Goal: Information Seeking & Learning: Learn about a topic

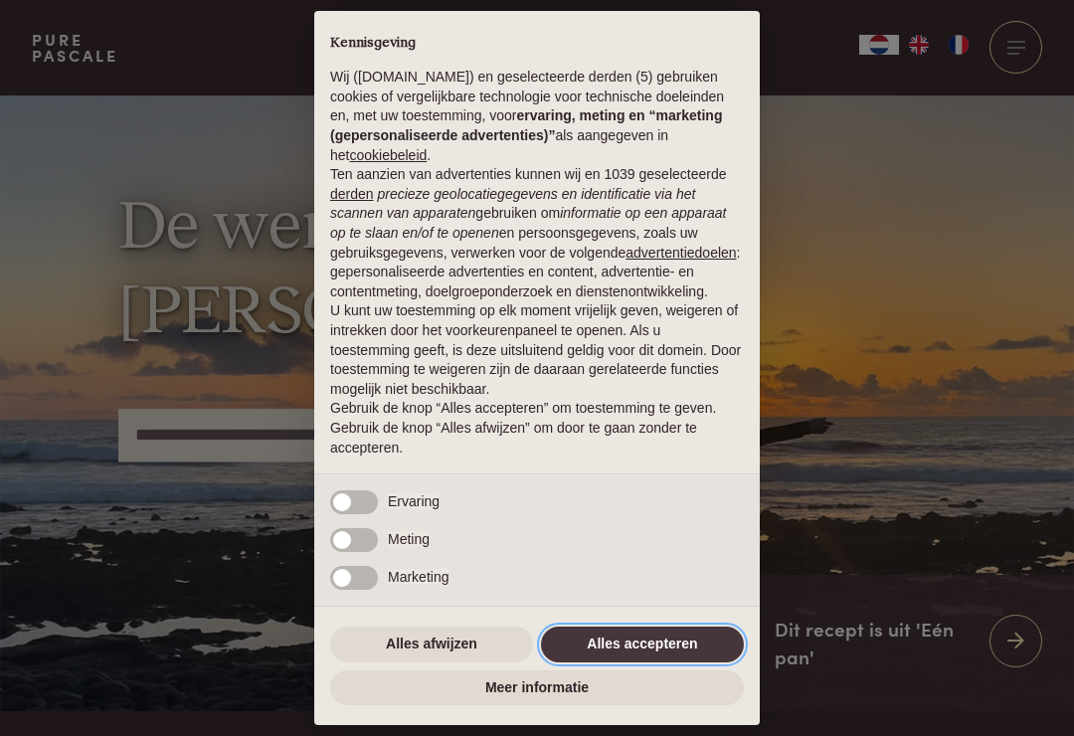
click at [639, 639] on button "Alles accepteren" at bounding box center [642, 644] width 203 height 36
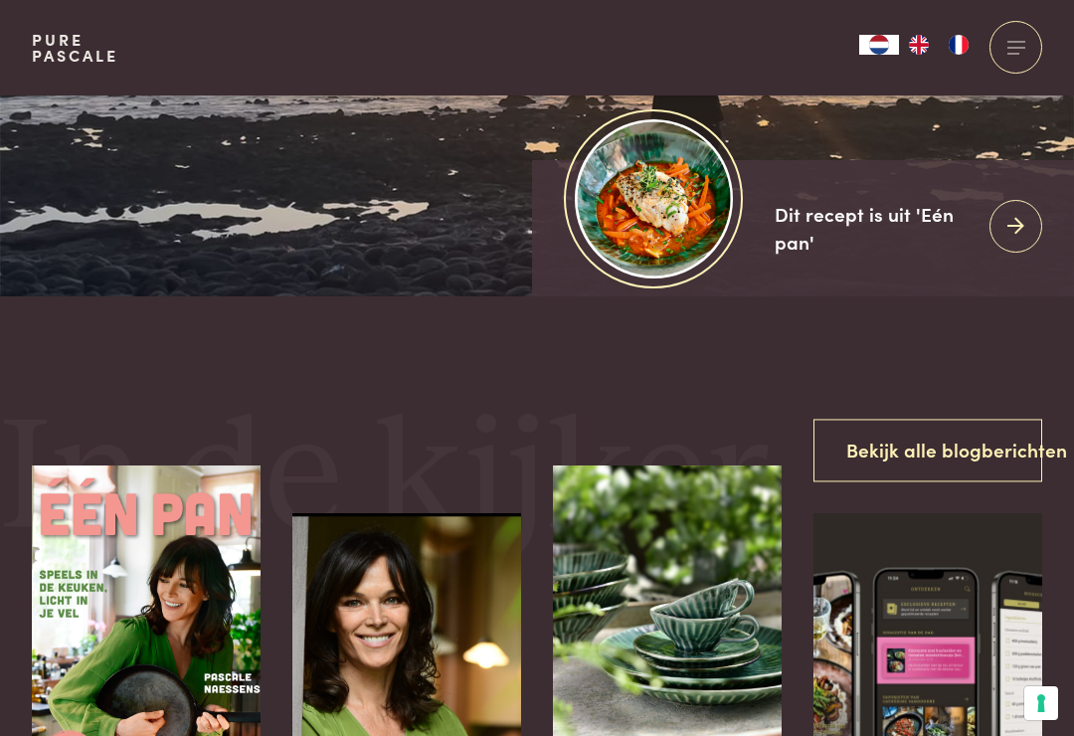
scroll to position [418, 0]
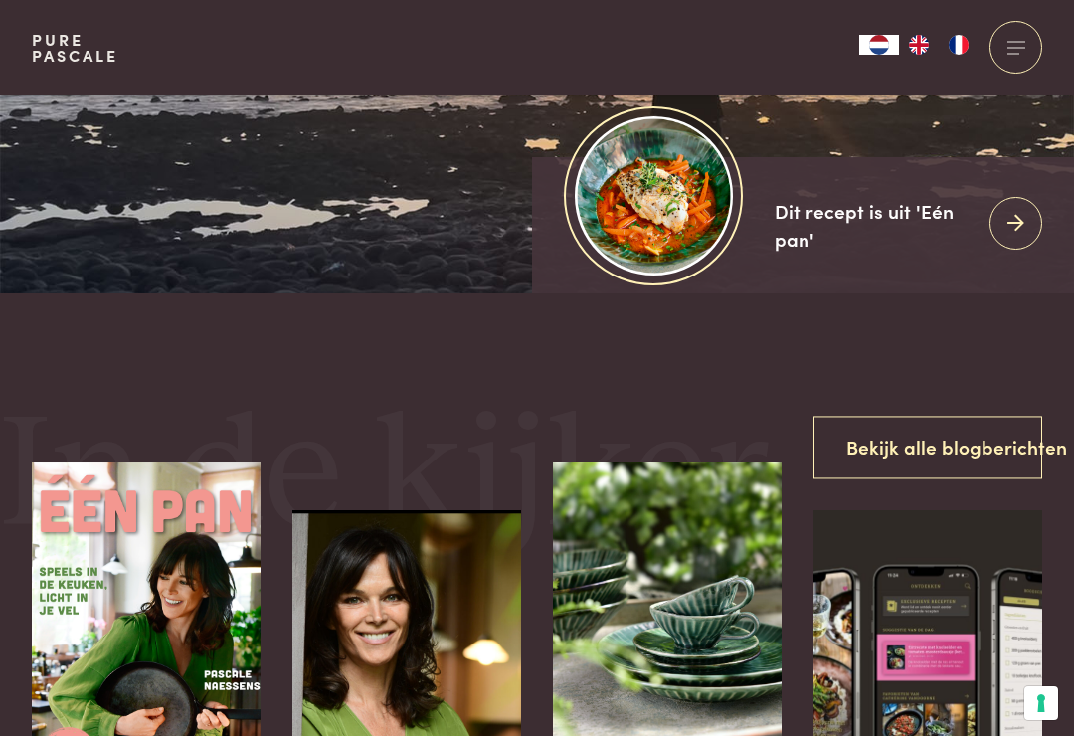
click at [673, 259] on img at bounding box center [654, 195] width 158 height 158
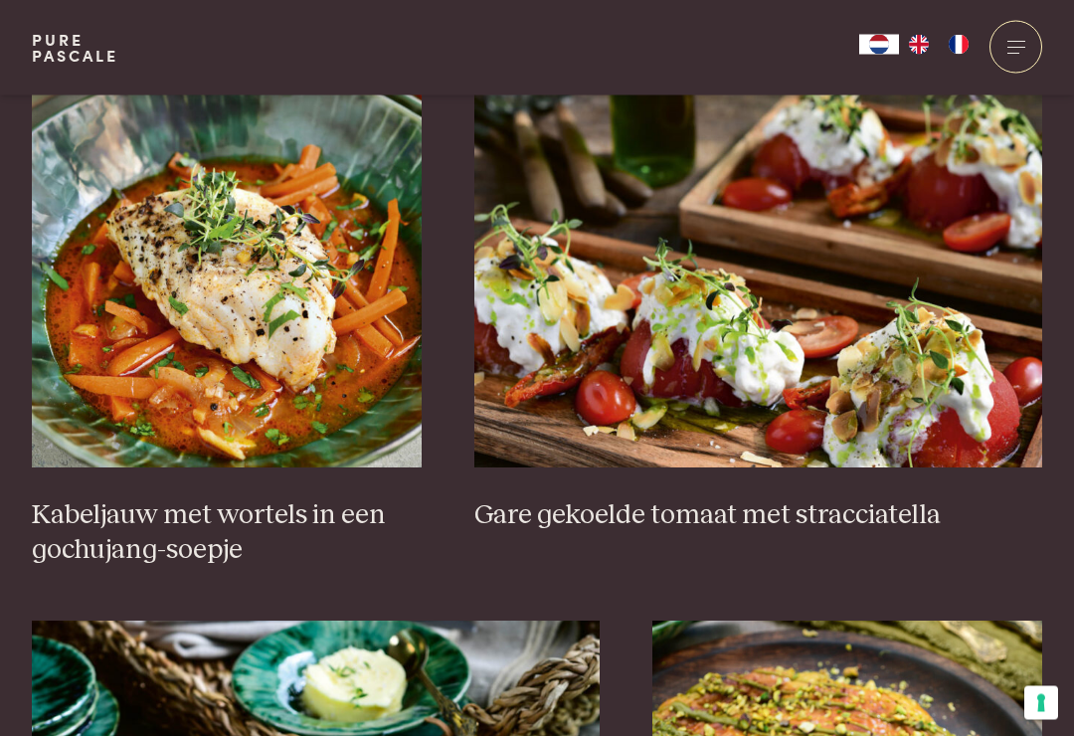
scroll to position [1353, 0]
click at [117, 333] on img at bounding box center [227, 269] width 390 height 398
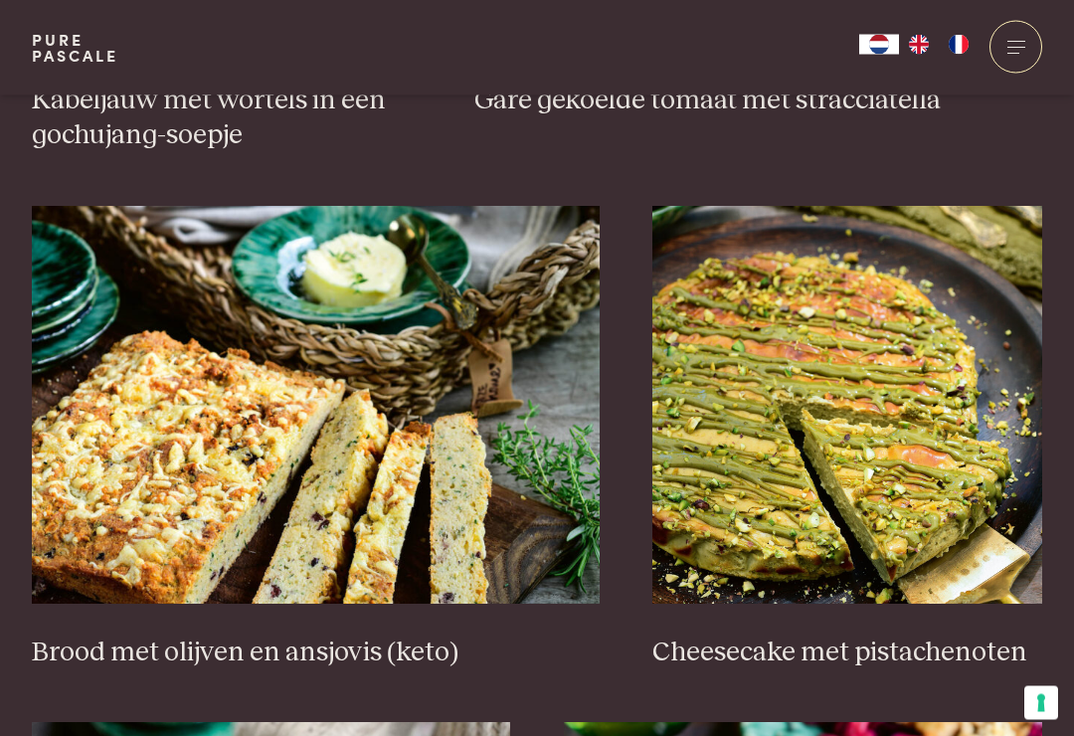
scroll to position [1768, 0]
click at [123, 384] on img at bounding box center [316, 405] width 568 height 398
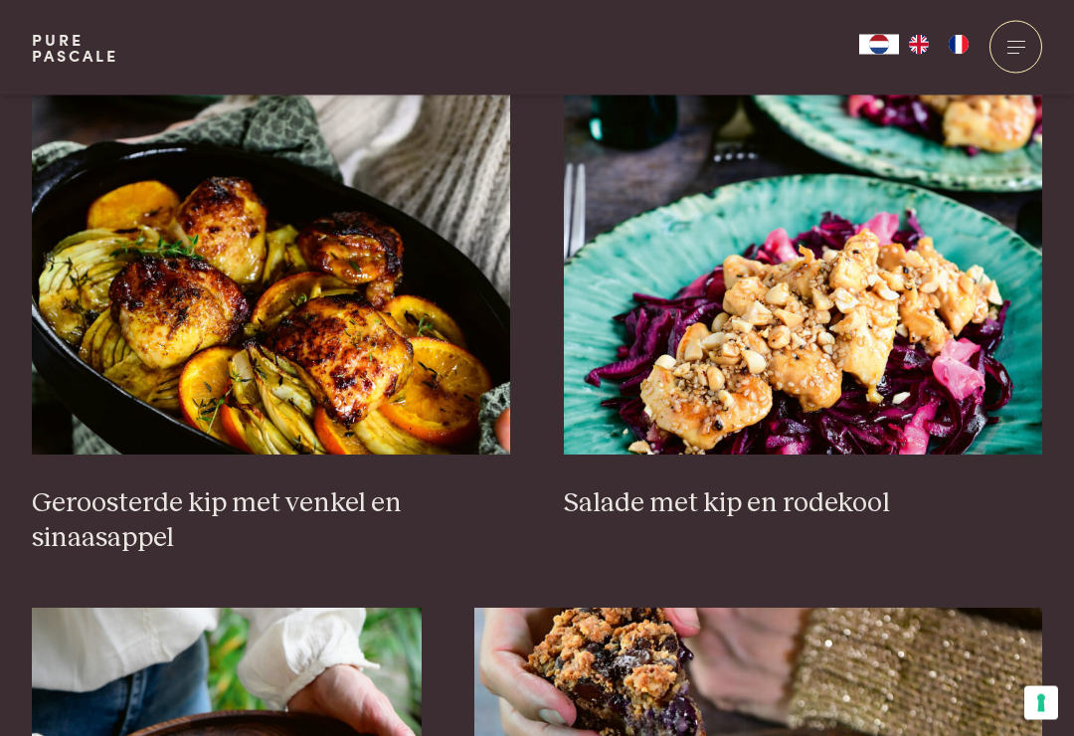
scroll to position [2433, 0]
click at [1025, 366] on img at bounding box center [803, 256] width 479 height 398
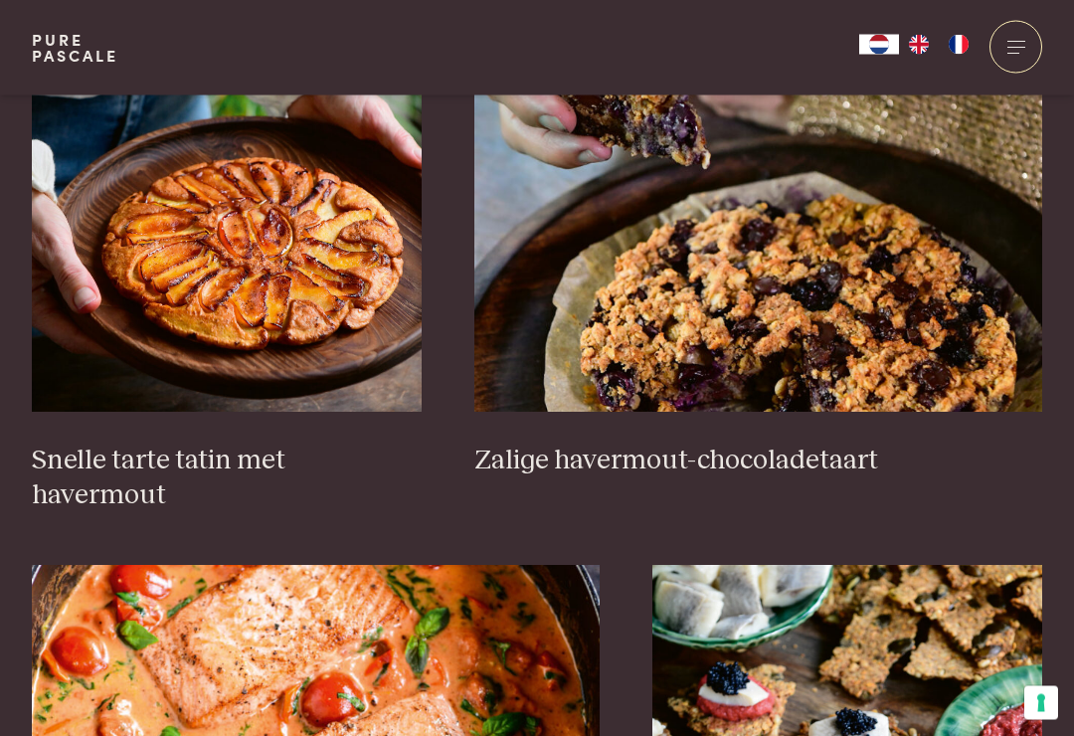
scroll to position [3028, 0]
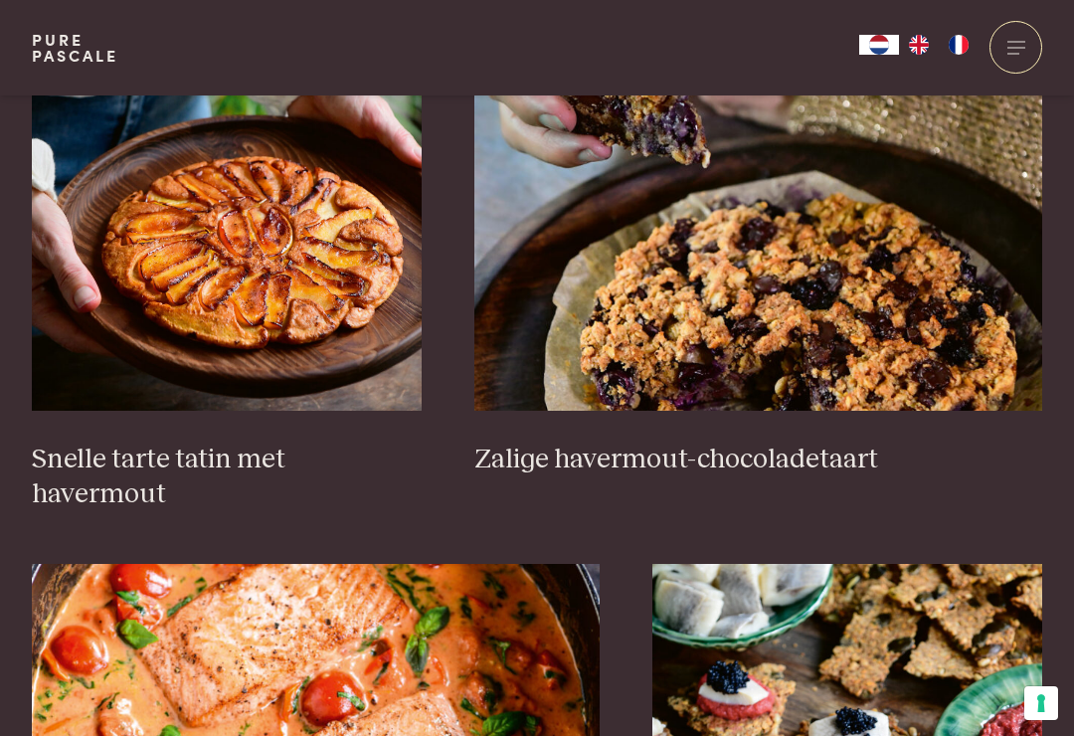
click at [156, 264] on img at bounding box center [227, 212] width 390 height 398
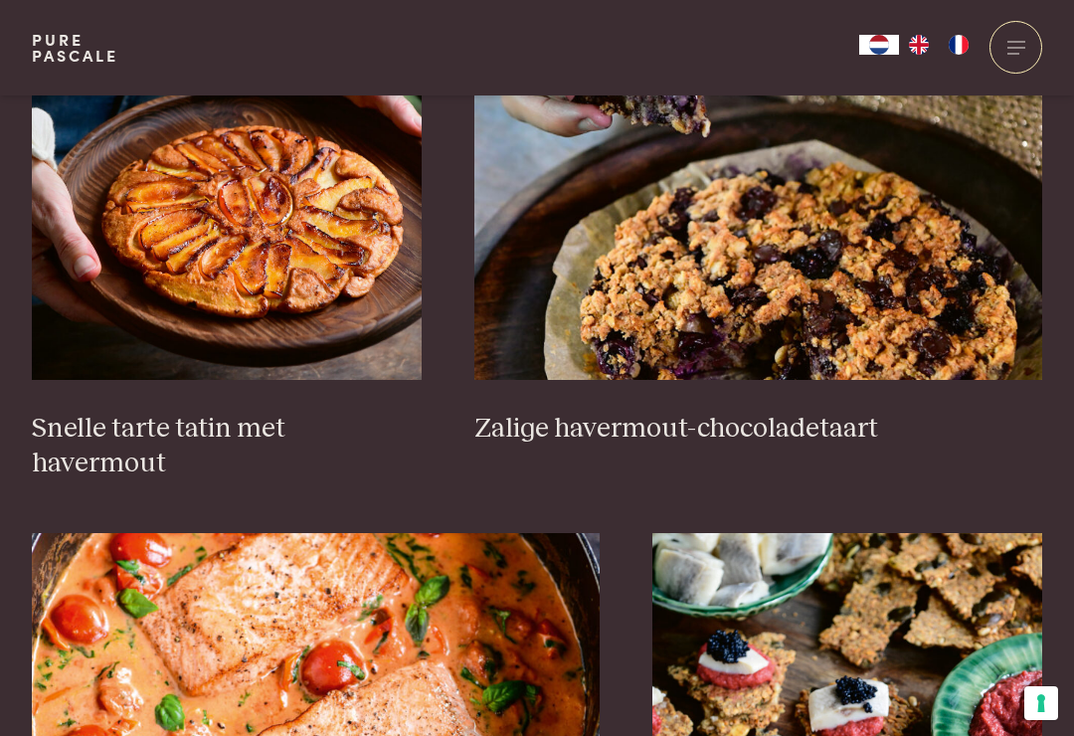
click at [942, 273] on img at bounding box center [758, 181] width 568 height 398
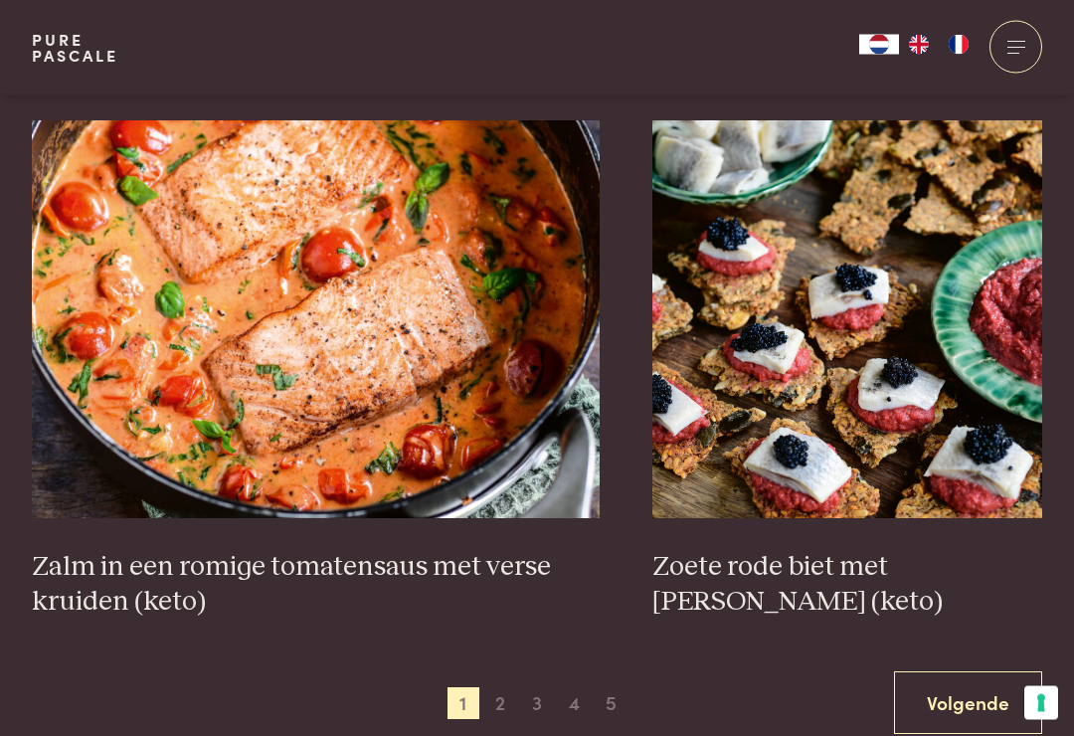
scroll to position [3471, 0]
click at [208, 272] on img at bounding box center [316, 319] width 568 height 398
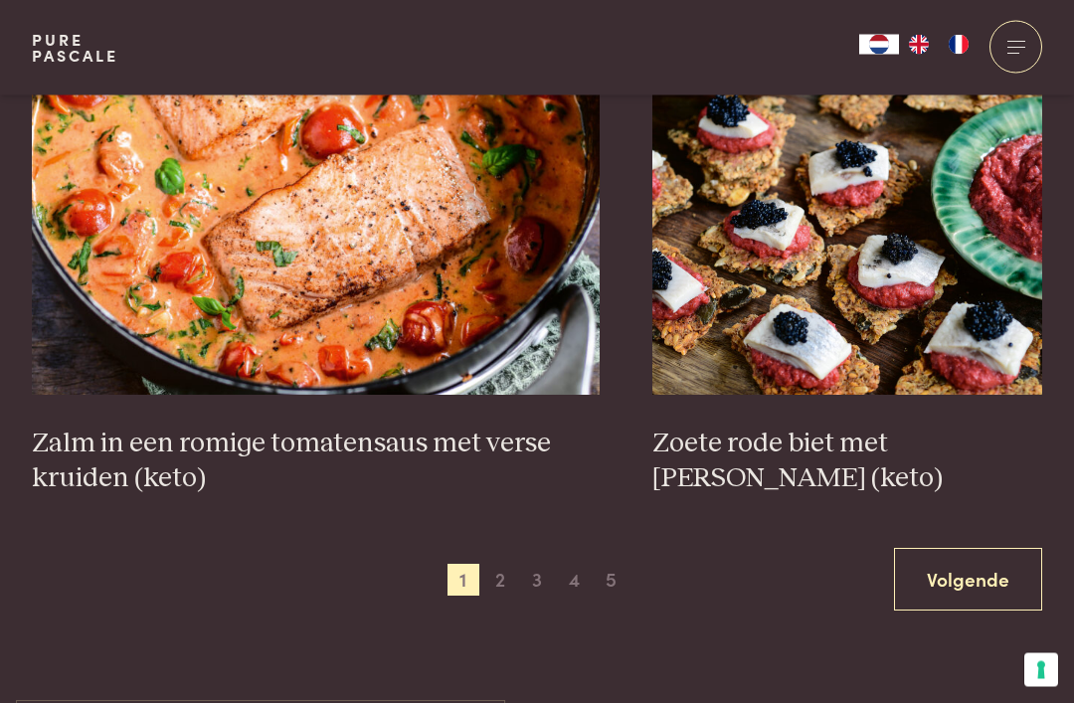
scroll to position [3594, 0]
click at [498, 564] on span "2" at bounding box center [500, 580] width 32 height 32
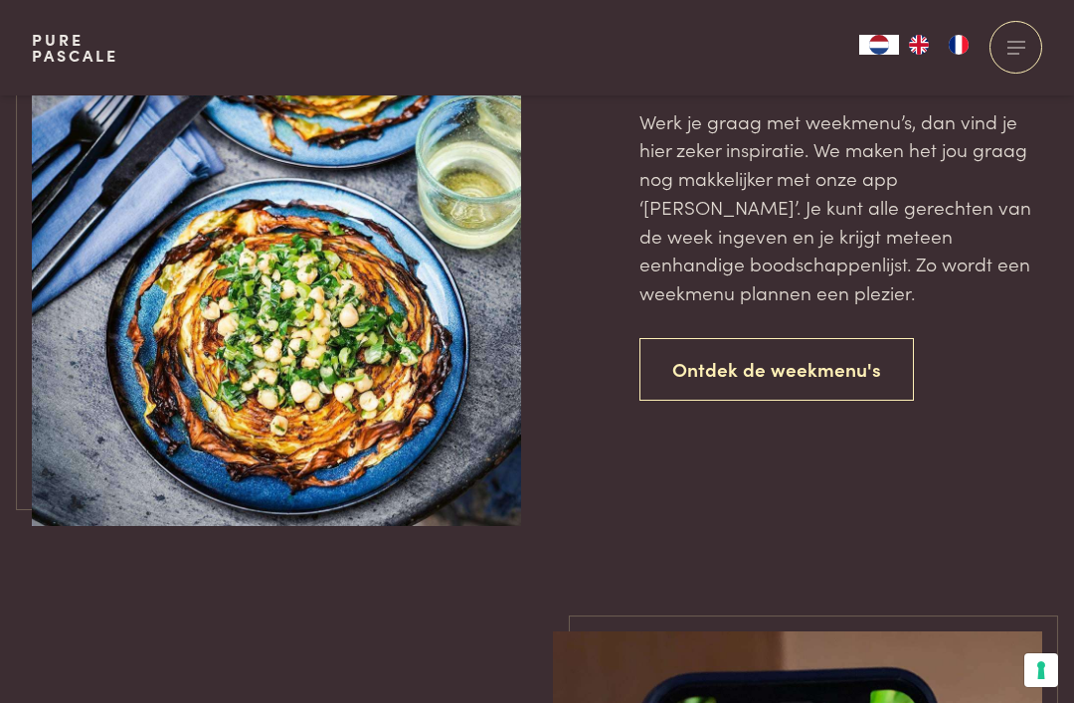
scroll to position [4282, 0]
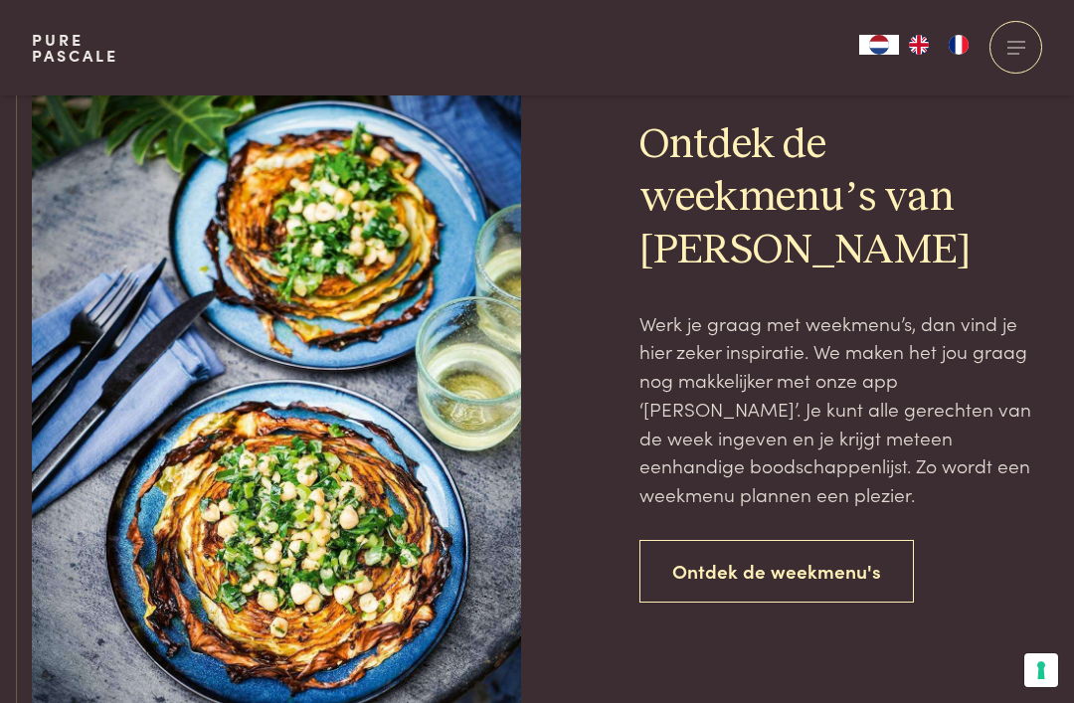
click at [48, 35] on link "Pure Pascale" at bounding box center [75, 48] width 87 height 32
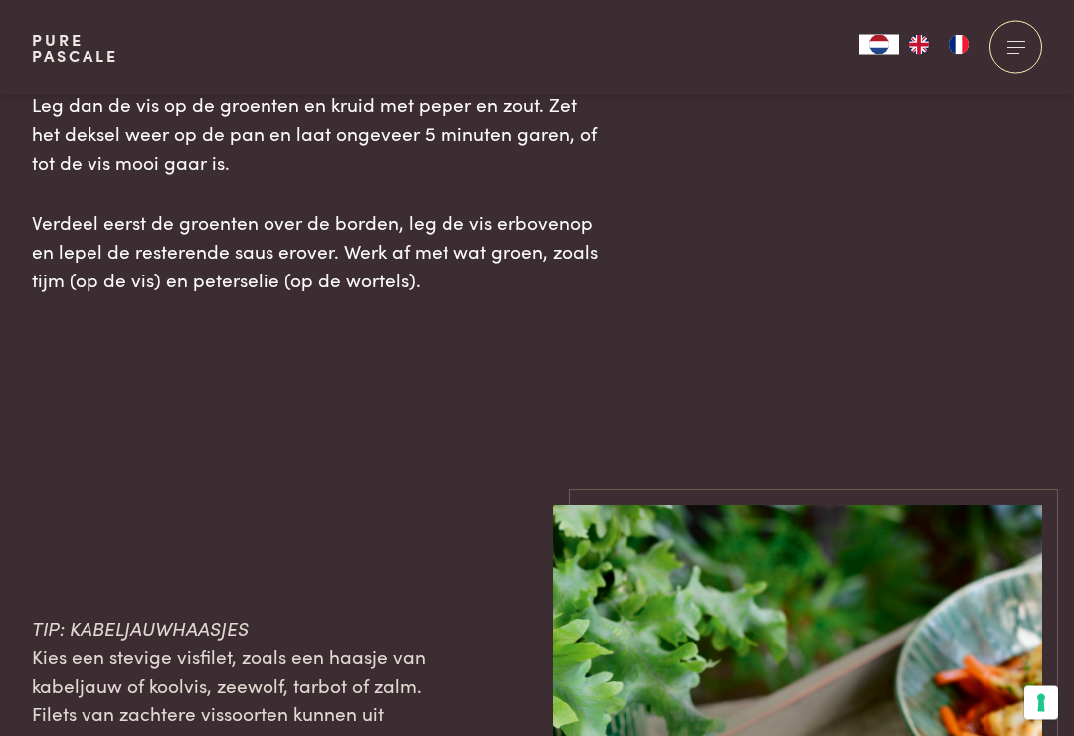
scroll to position [2696, 0]
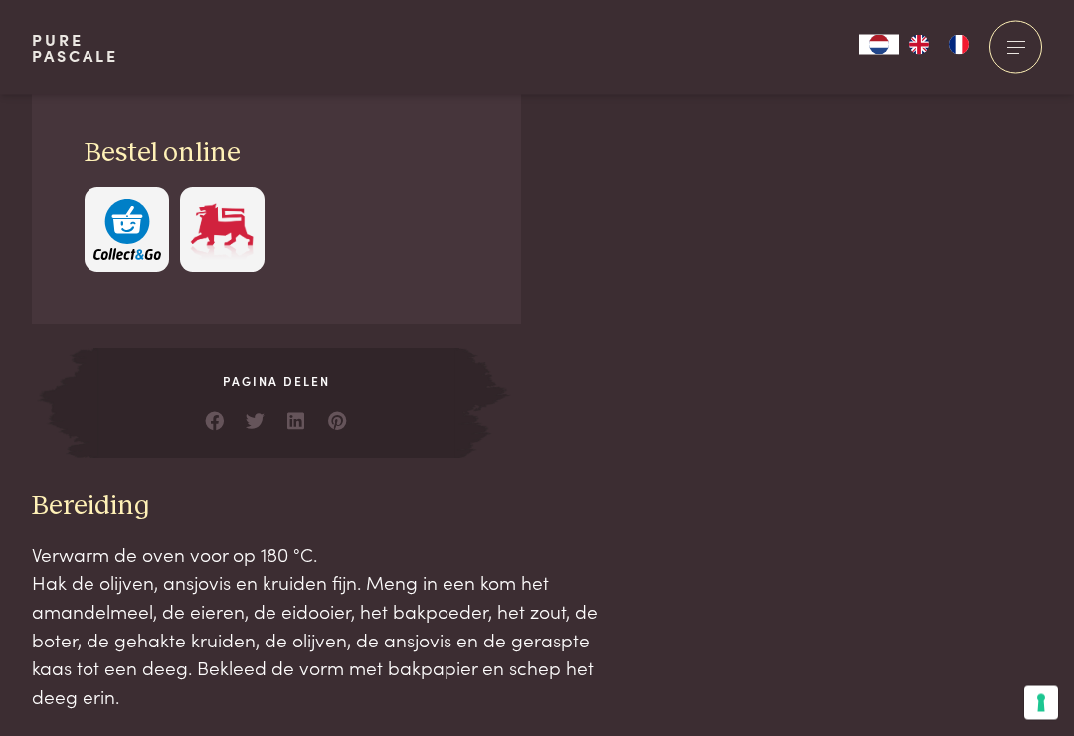
scroll to position [1815, 0]
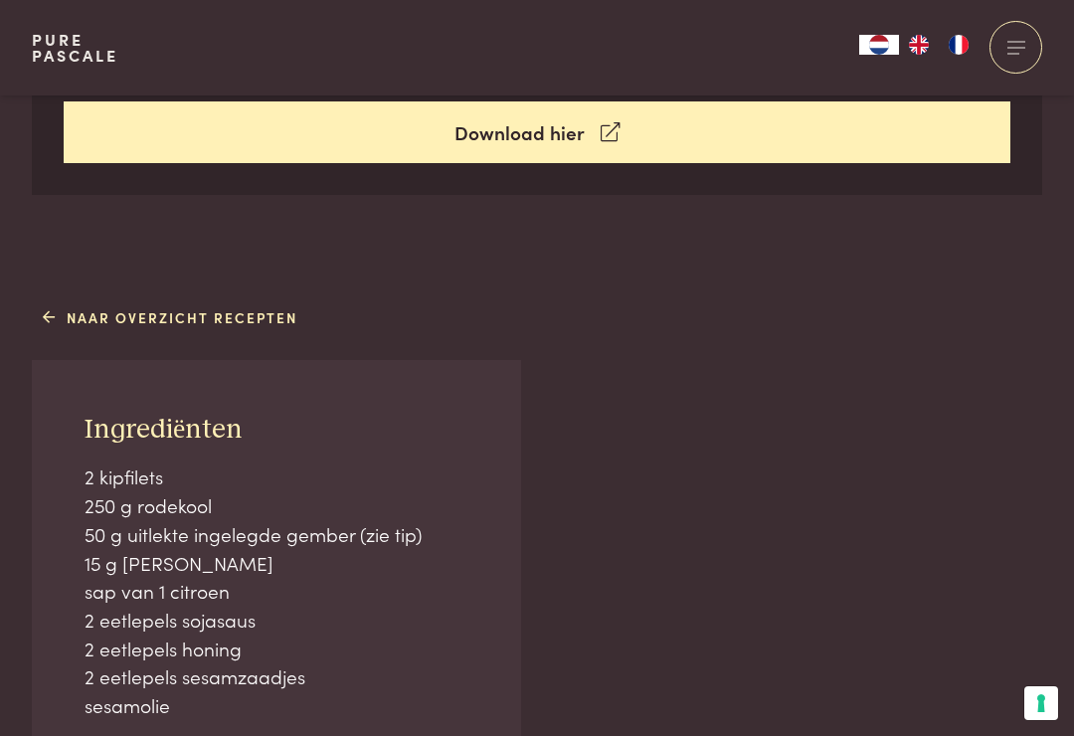
scroll to position [935, 0]
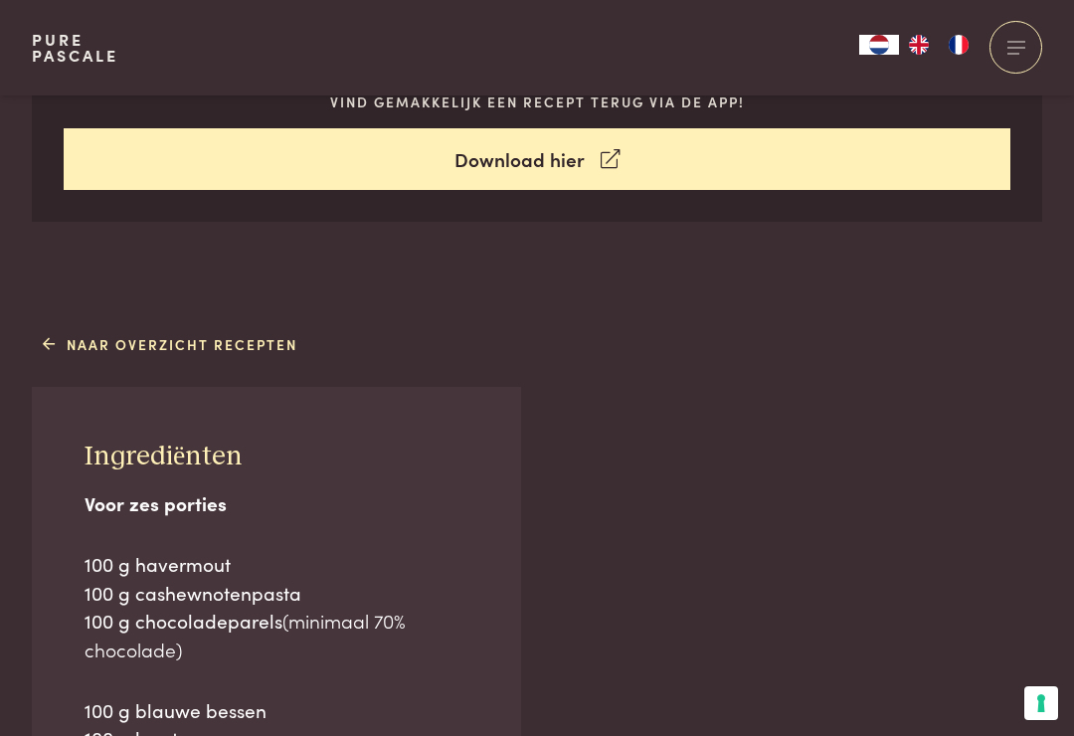
scroll to position [892, 0]
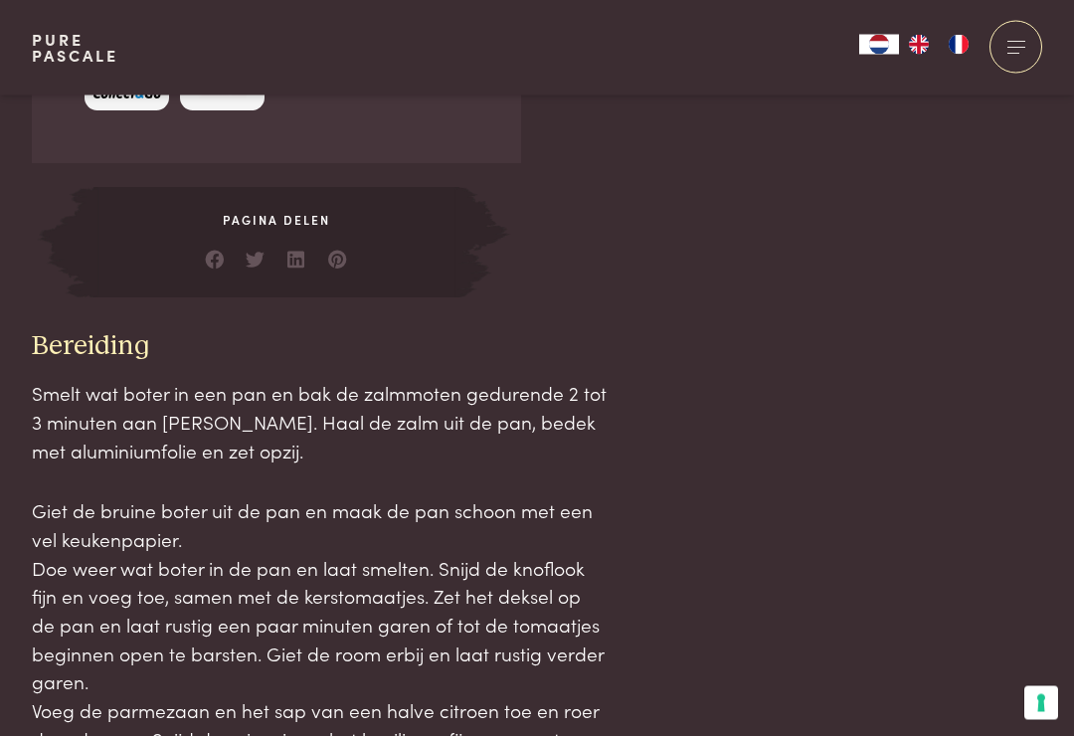
scroll to position [1800, 0]
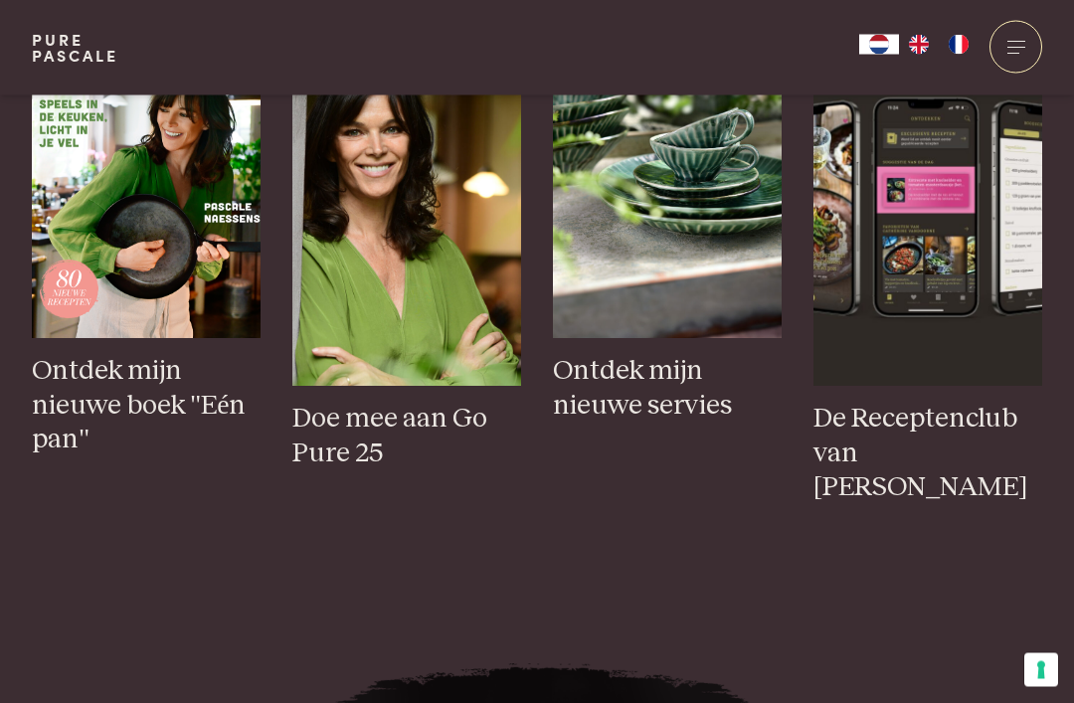
scroll to position [852, 0]
click at [106, 338] on img at bounding box center [146, 166] width 229 height 343
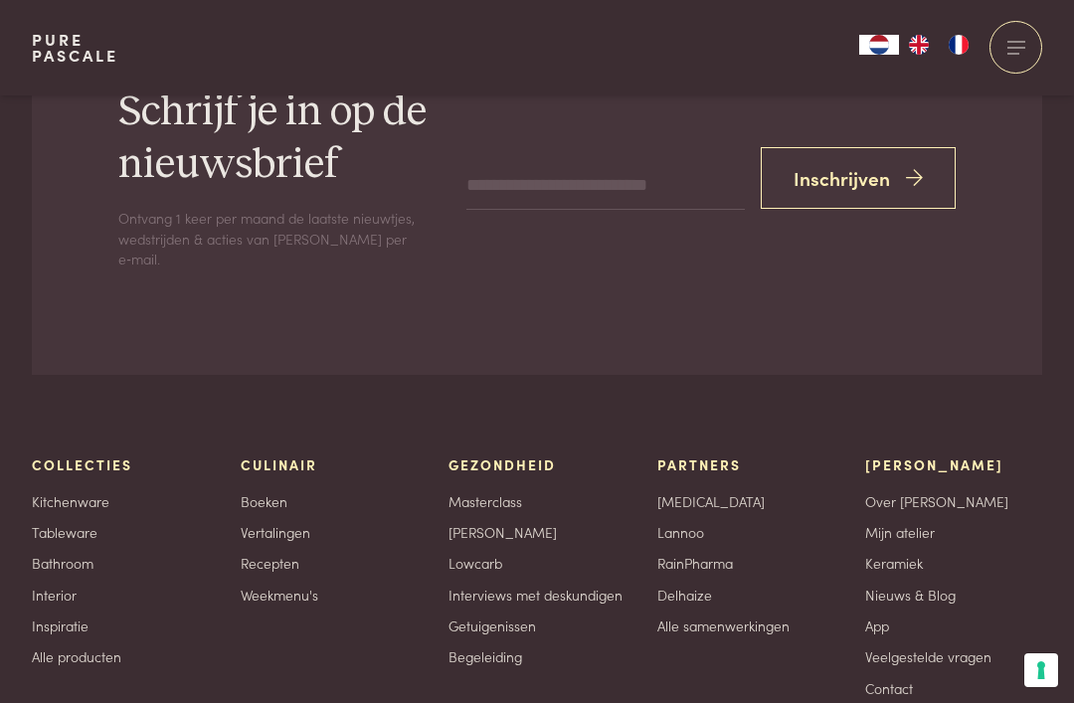
scroll to position [5964, 0]
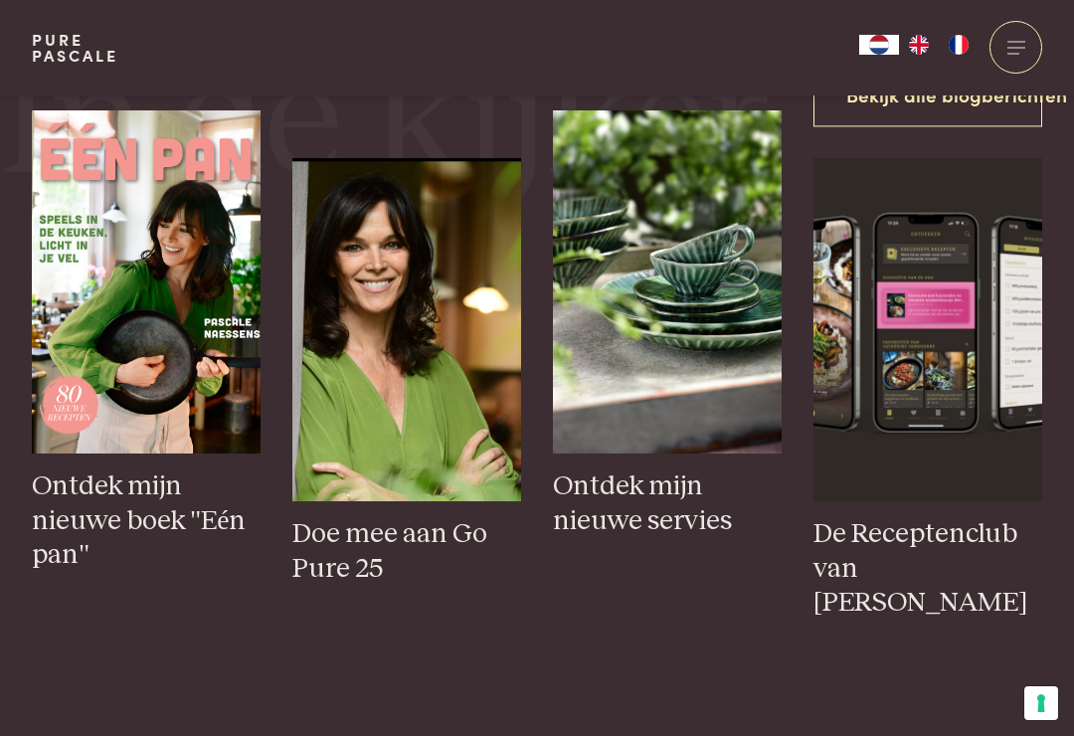
scroll to position [786, 0]
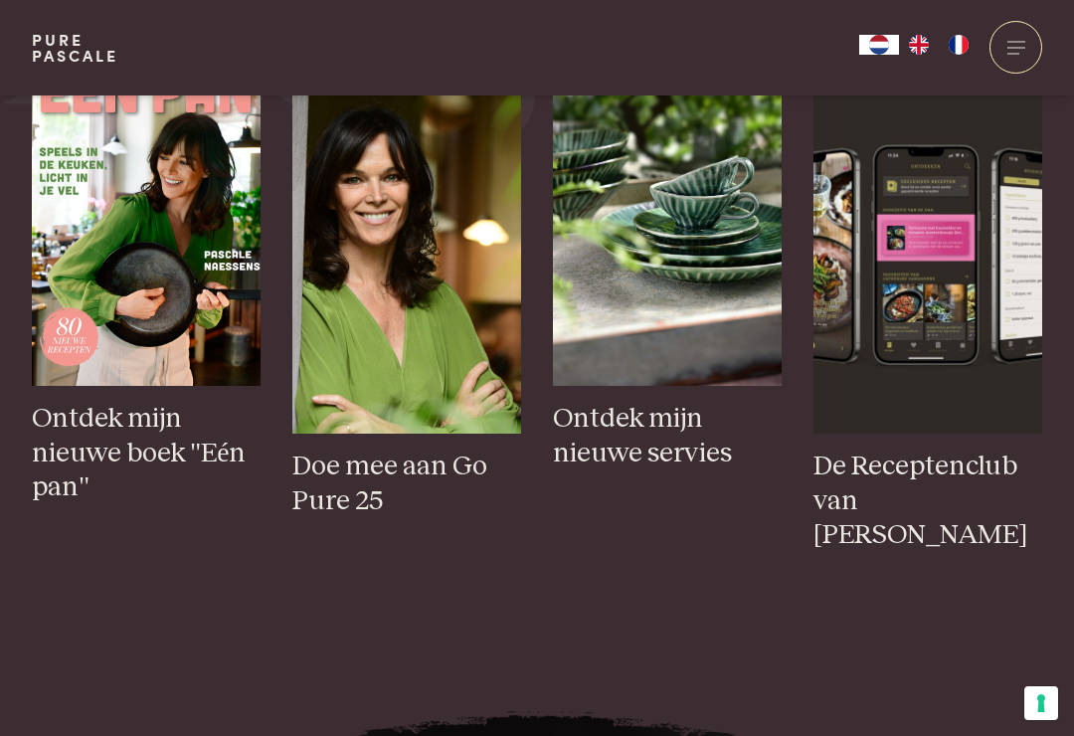
scroll to position [854, 0]
